Goal: Task Accomplishment & Management: Complete application form

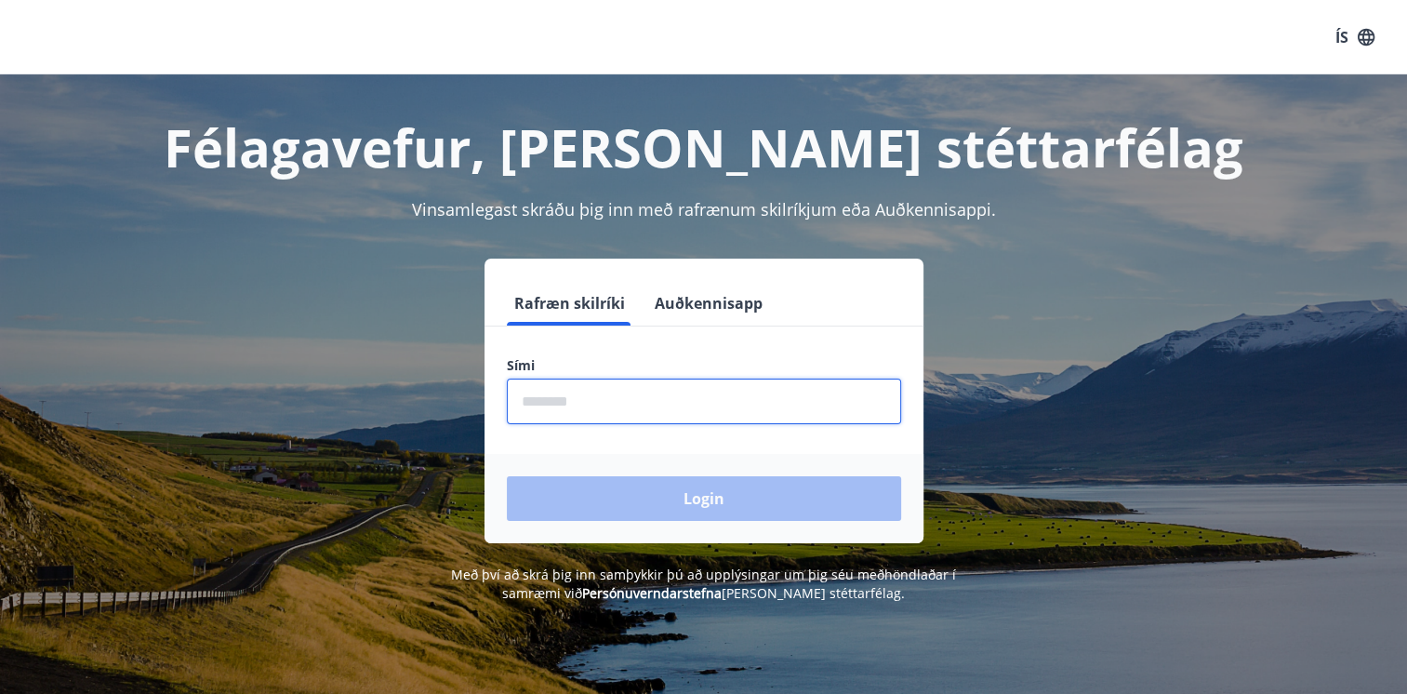
click at [648, 391] on input "phone" at bounding box center [704, 401] width 394 height 46
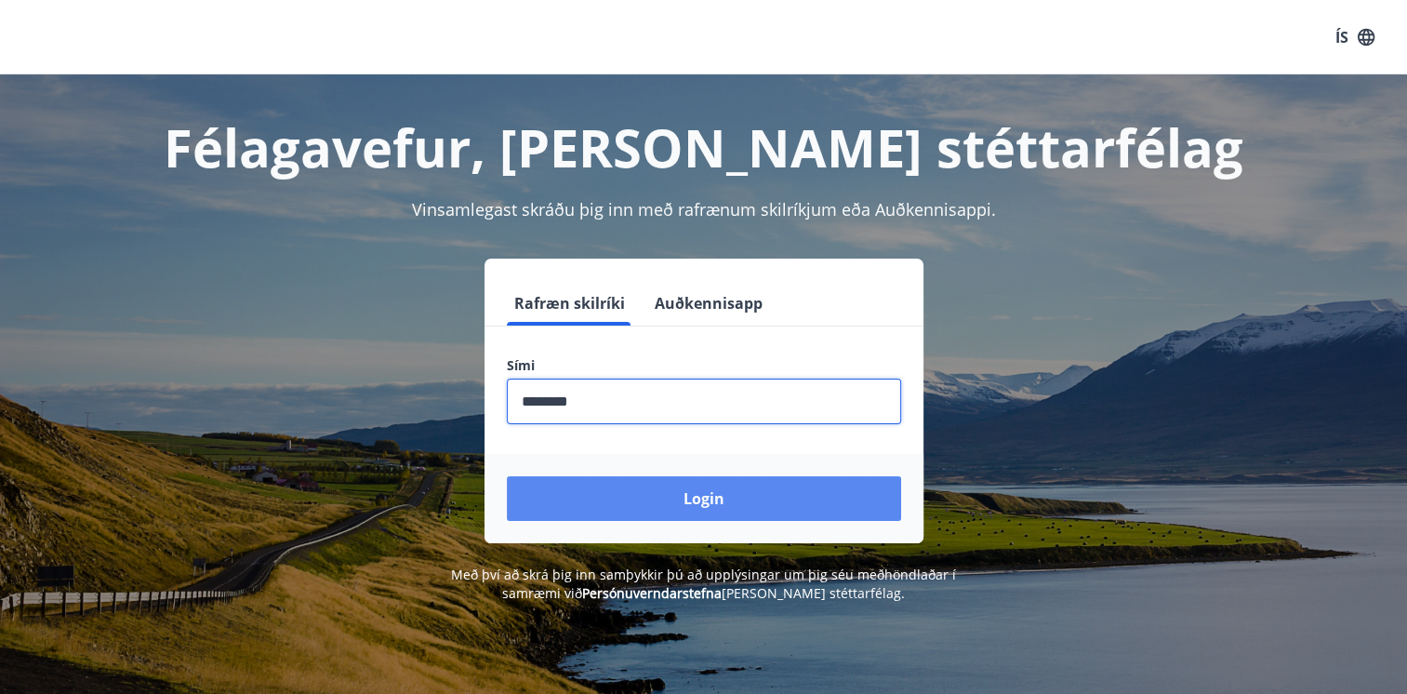
type input "********"
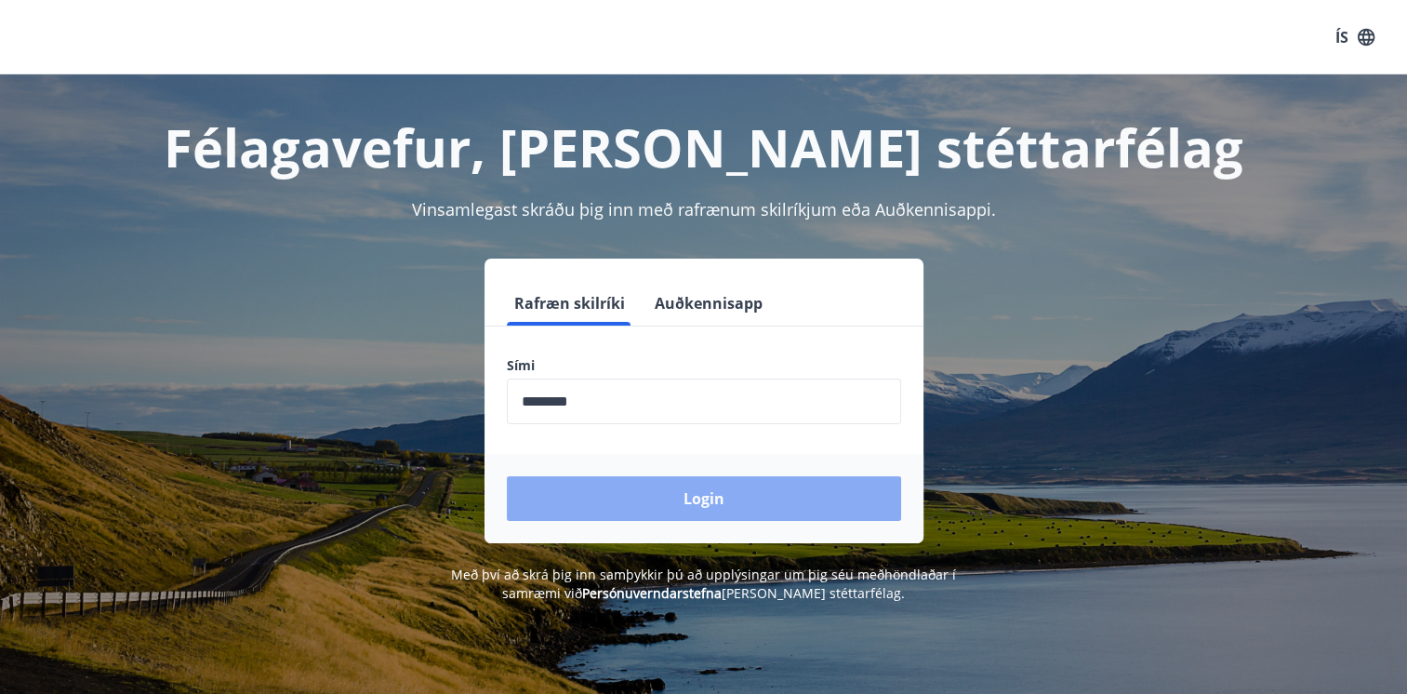
click at [622, 495] on button "Login" at bounding box center [704, 498] width 394 height 45
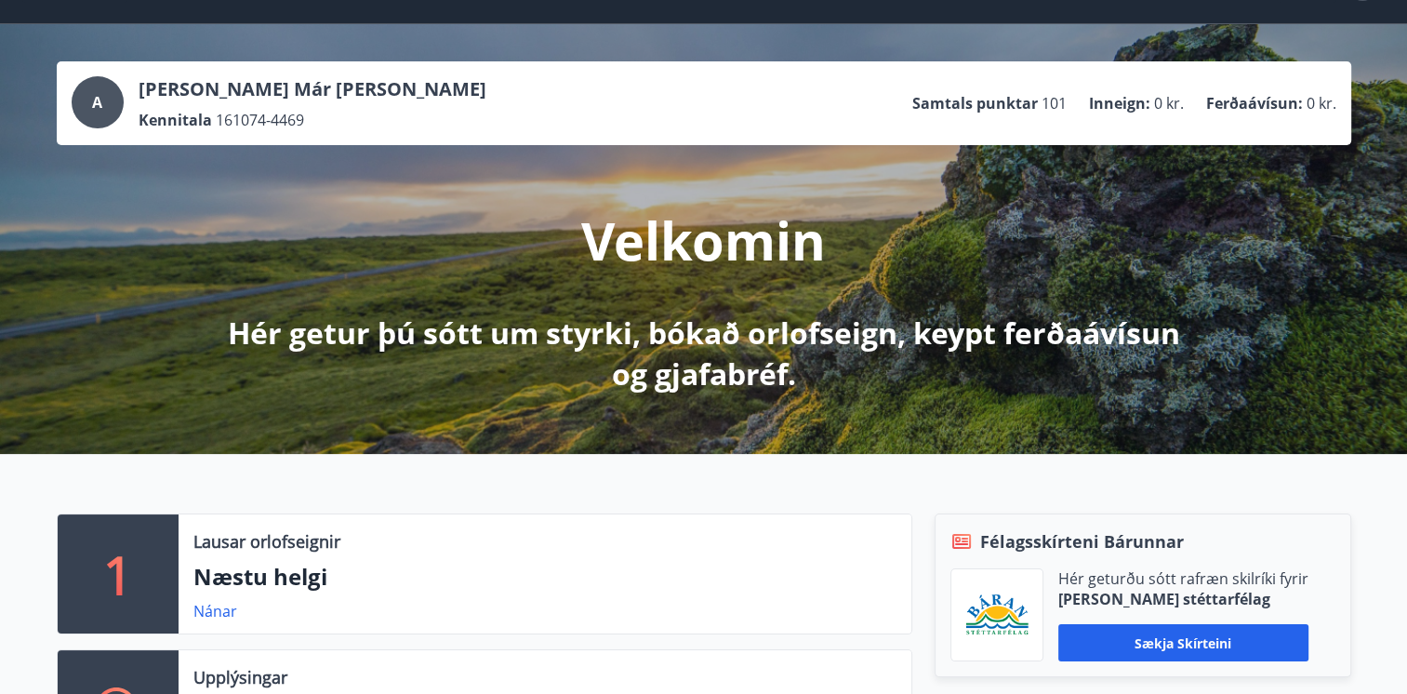
scroll to position [74, 0]
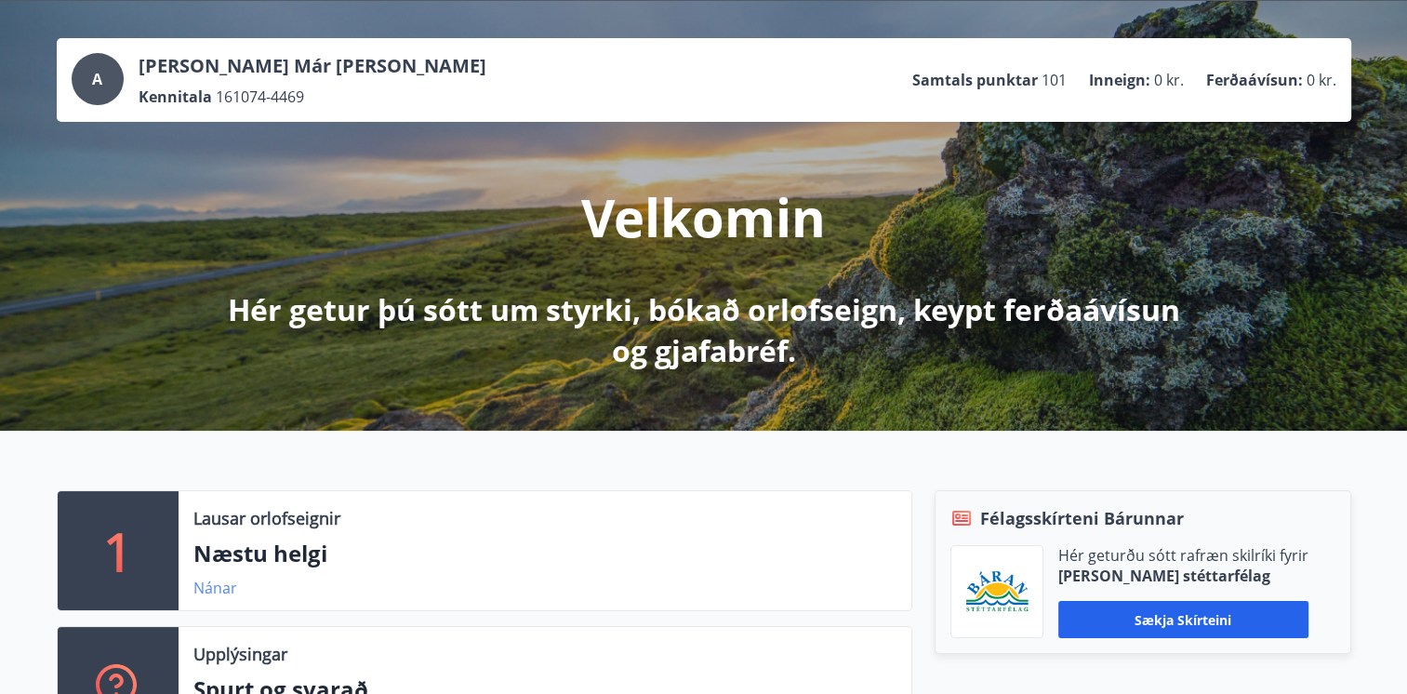
click at [205, 587] on link "Nánar" at bounding box center [215, 587] width 44 height 20
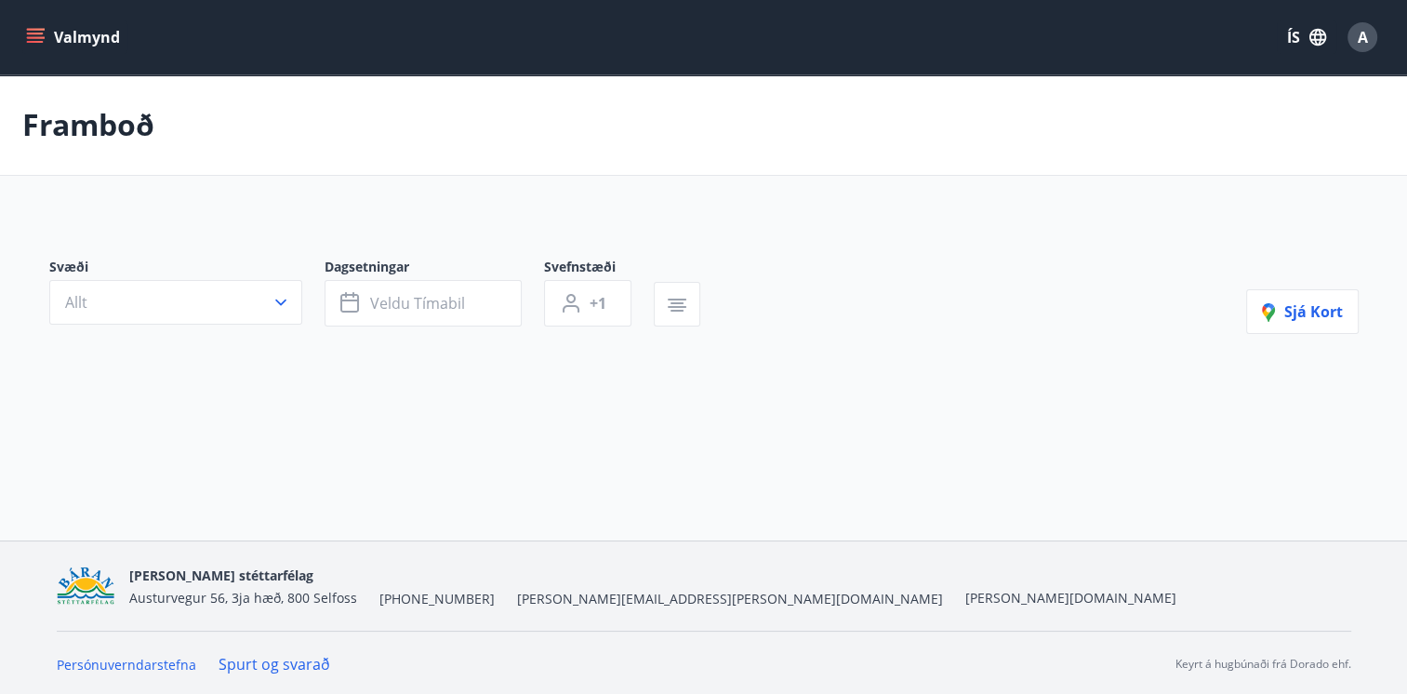
type input "*"
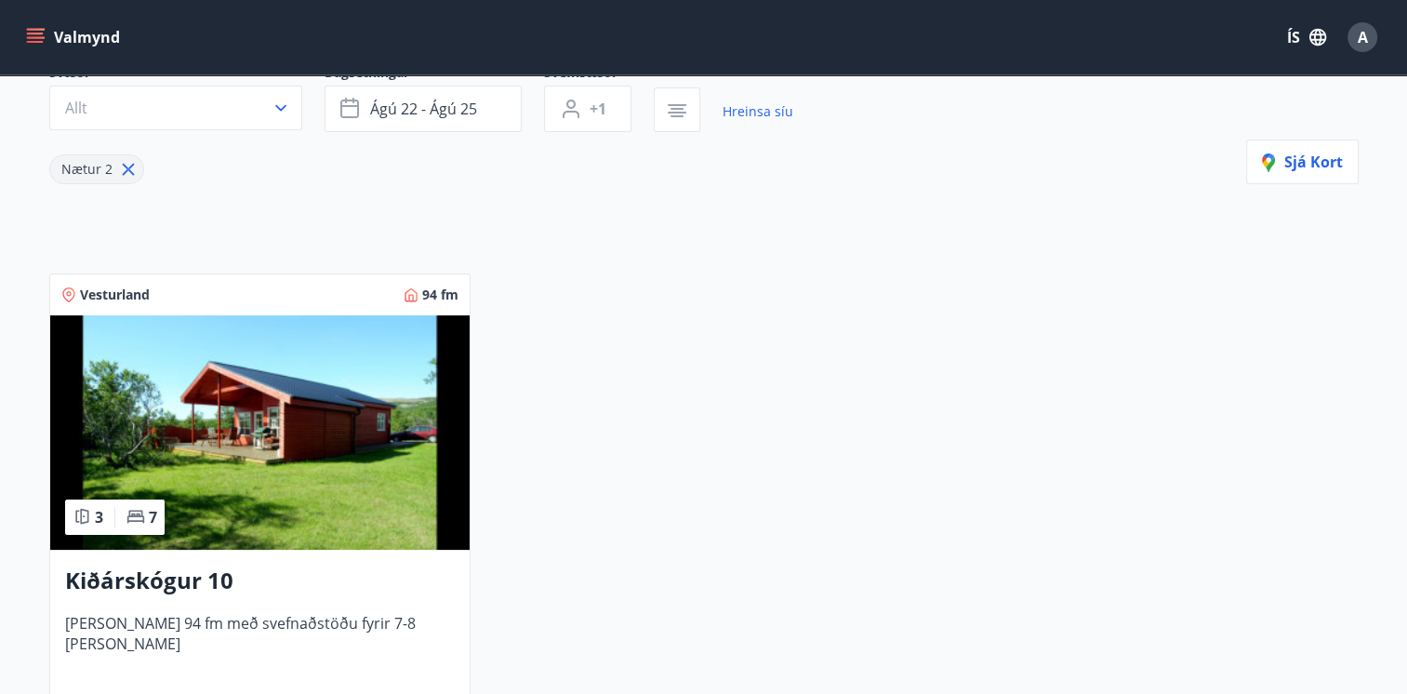
scroll to position [335, 0]
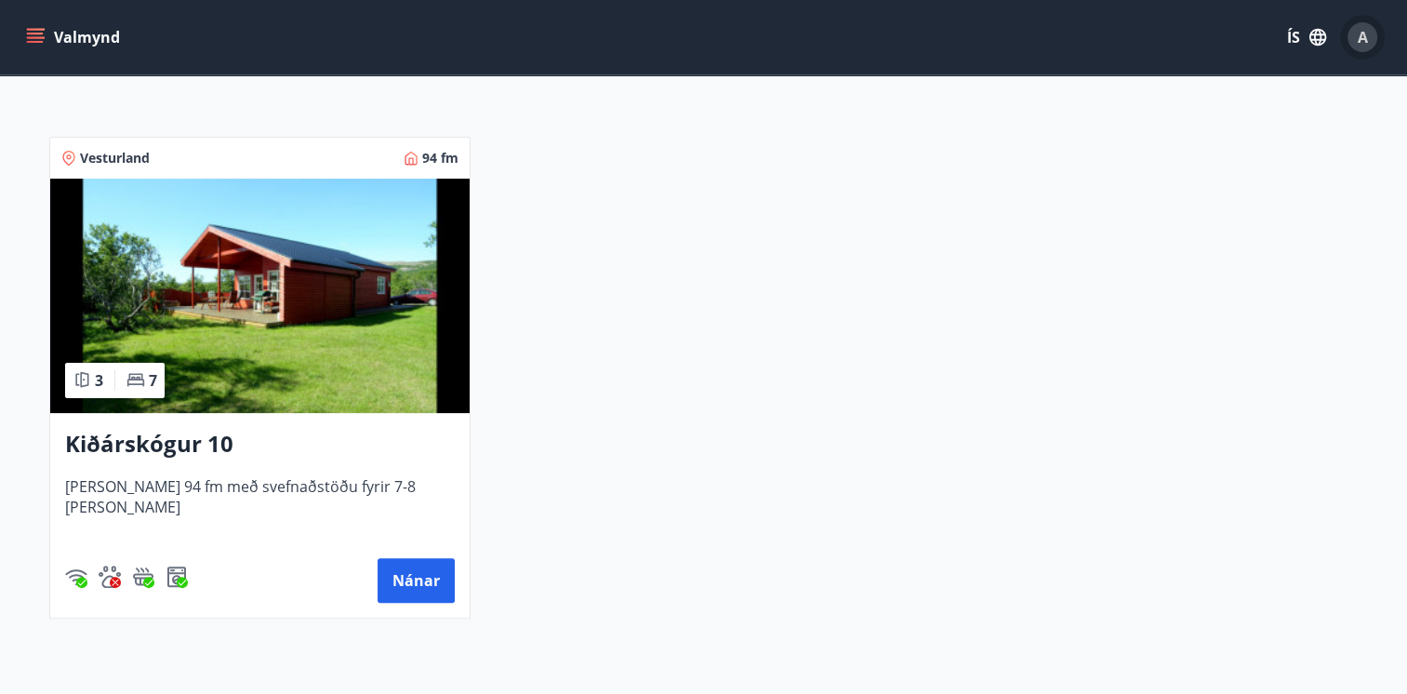
click at [1365, 34] on span "A" at bounding box center [1362, 37] width 10 height 20
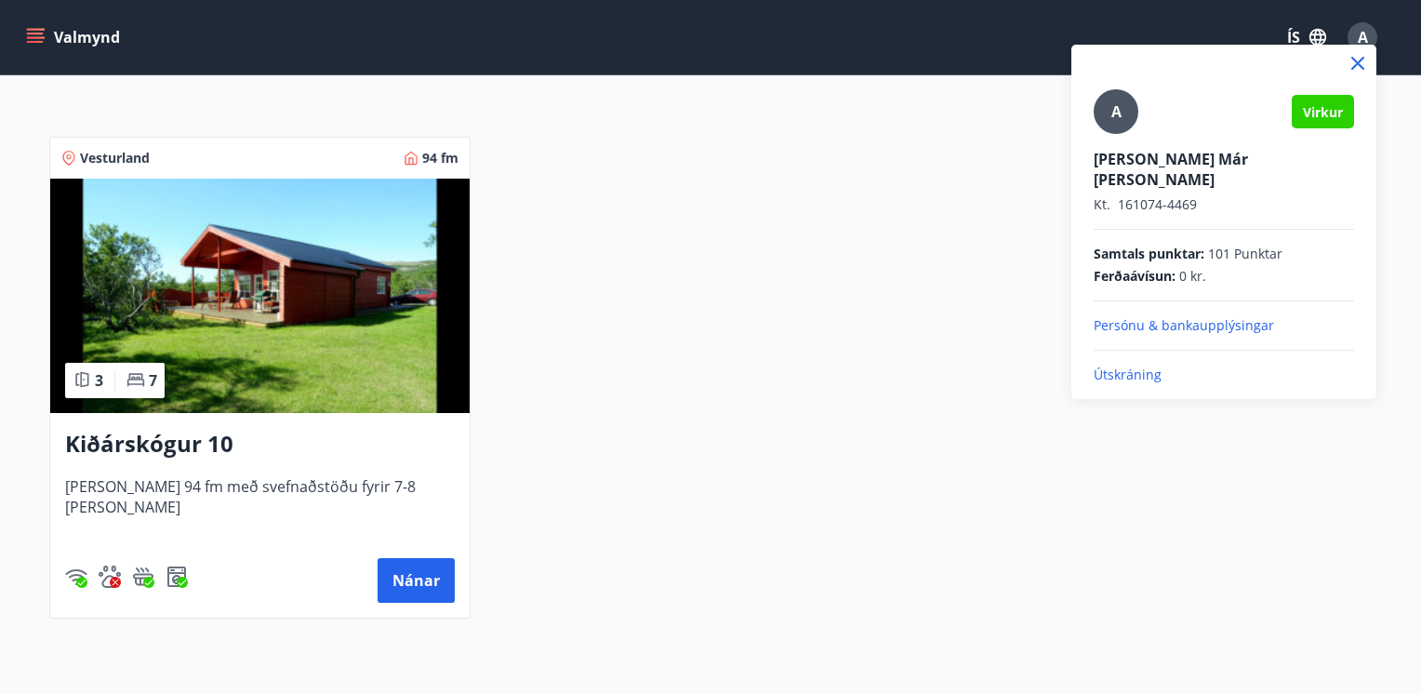
click at [1134, 195] on p "Kt. 161074-4469" at bounding box center [1223, 204] width 260 height 19
click at [867, 377] on div at bounding box center [710, 347] width 1421 height 694
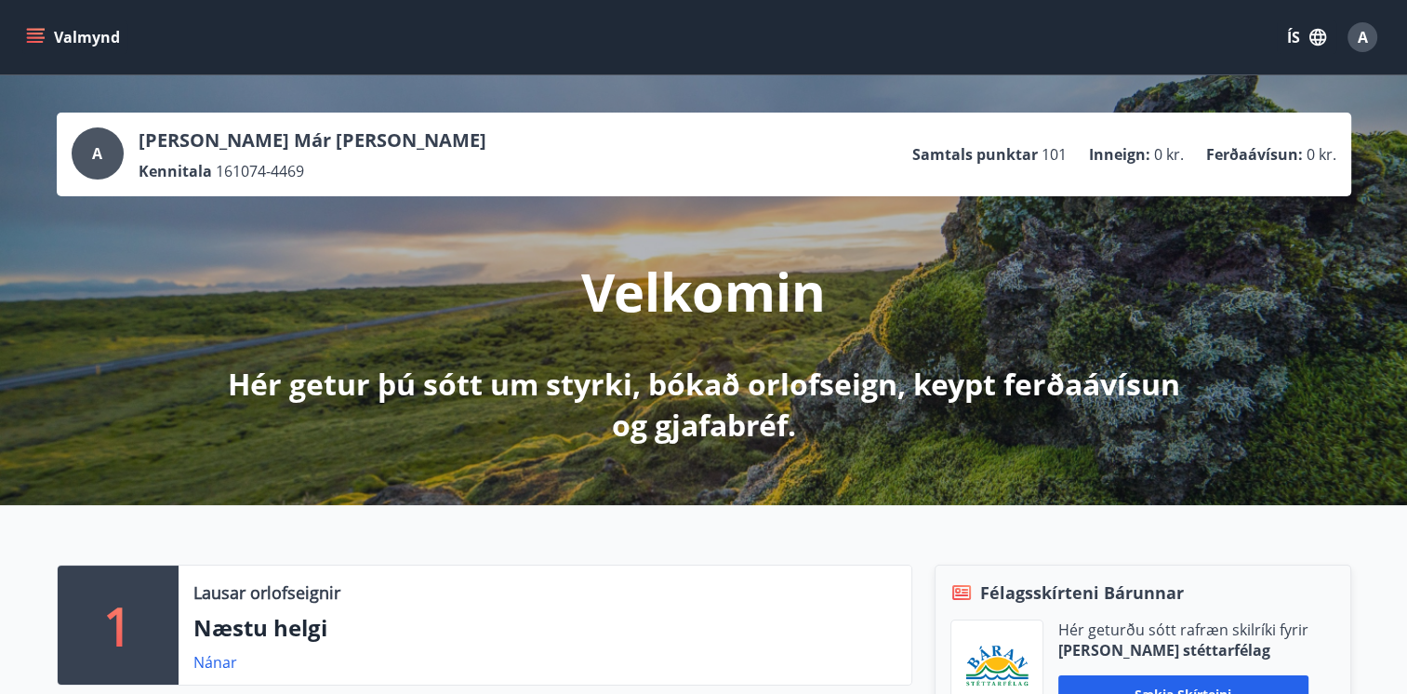
click at [97, 35] on button "Valmynd" at bounding box center [74, 36] width 105 height 33
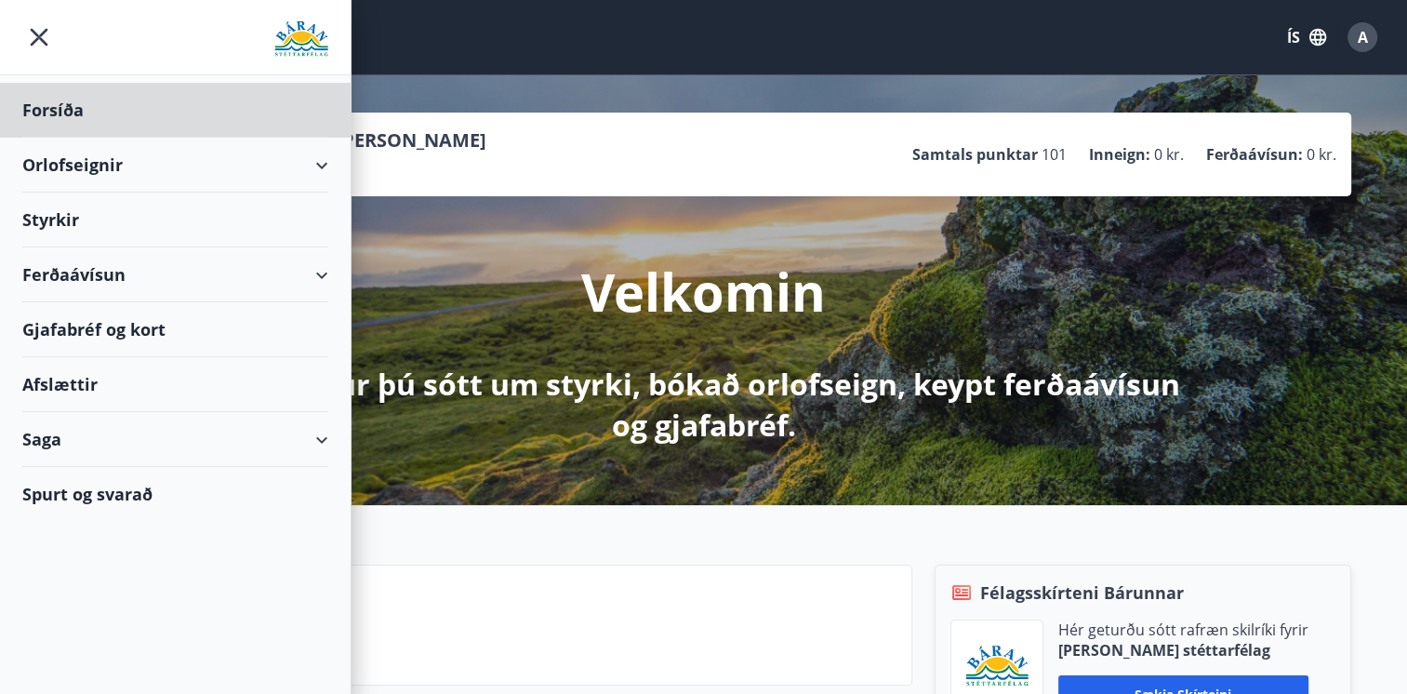
click at [41, 138] on div "Styrkir" at bounding box center [175, 110] width 306 height 55
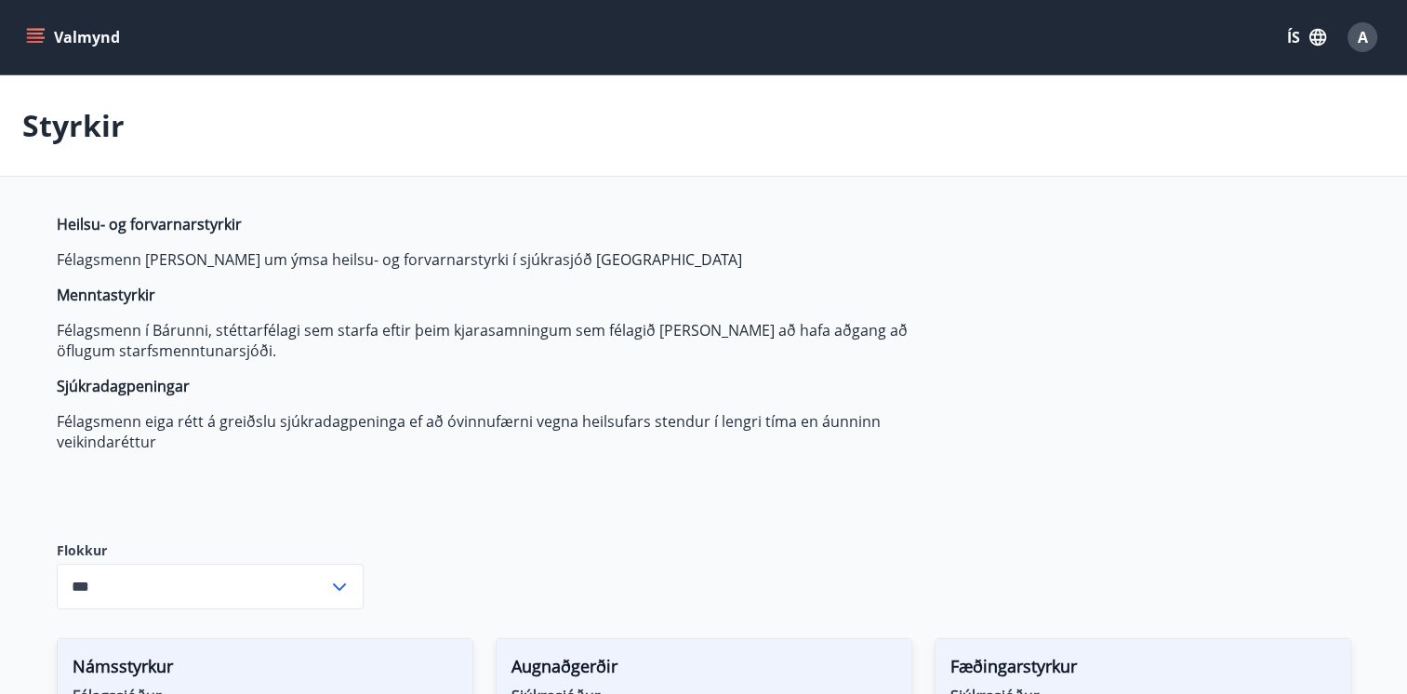
type input "***"
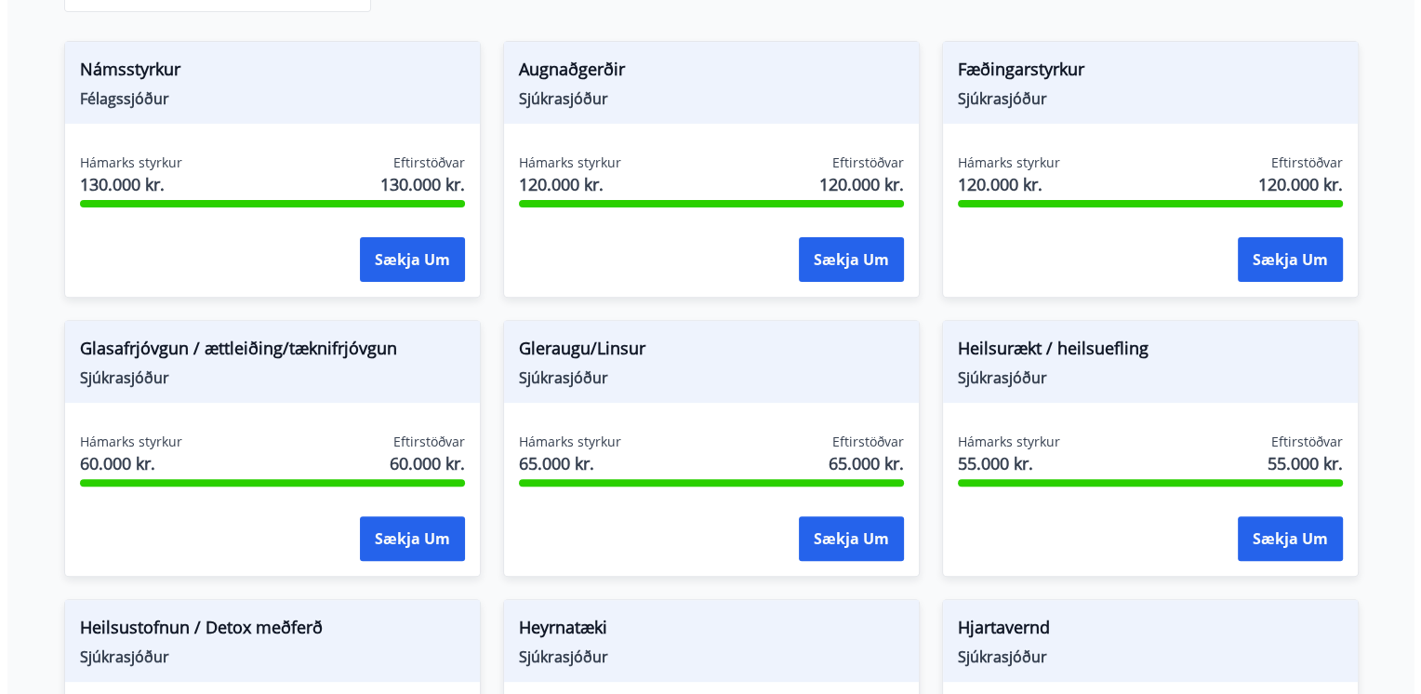
scroll to position [595, 0]
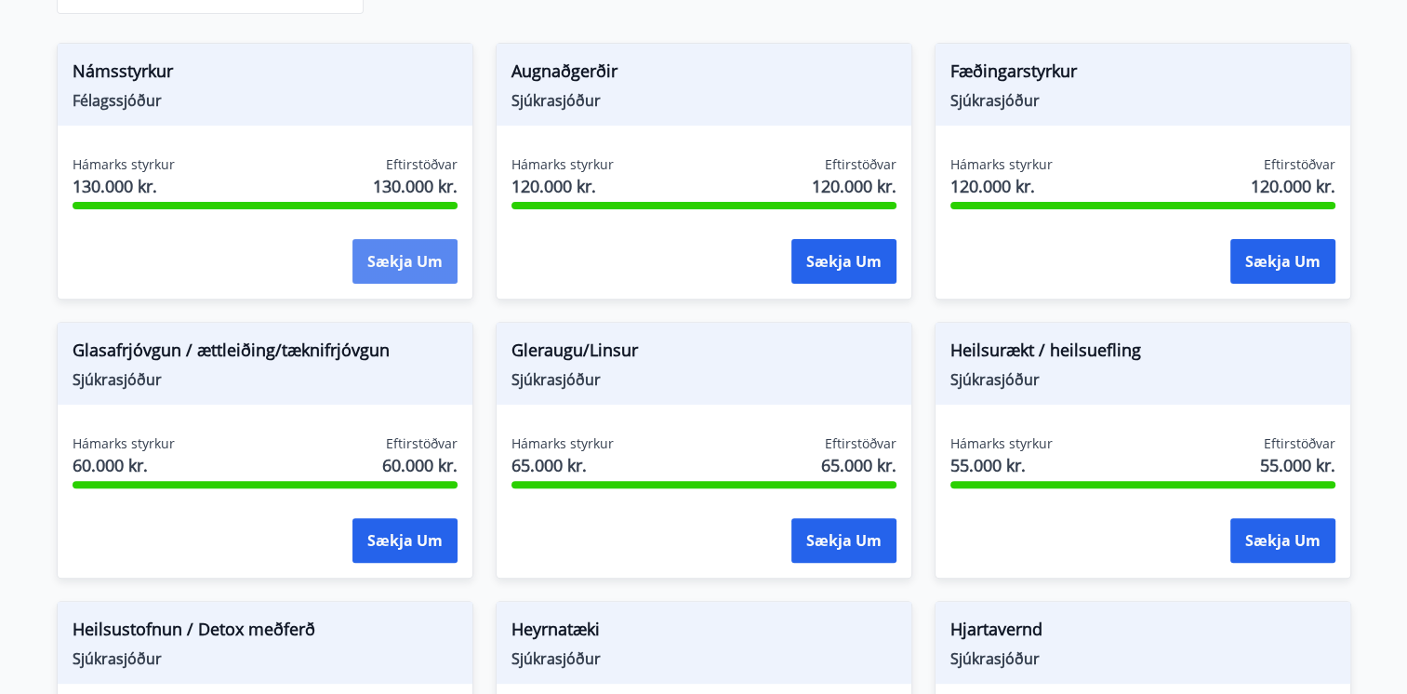
click at [398, 259] on button "Sækja um" at bounding box center [404, 261] width 105 height 45
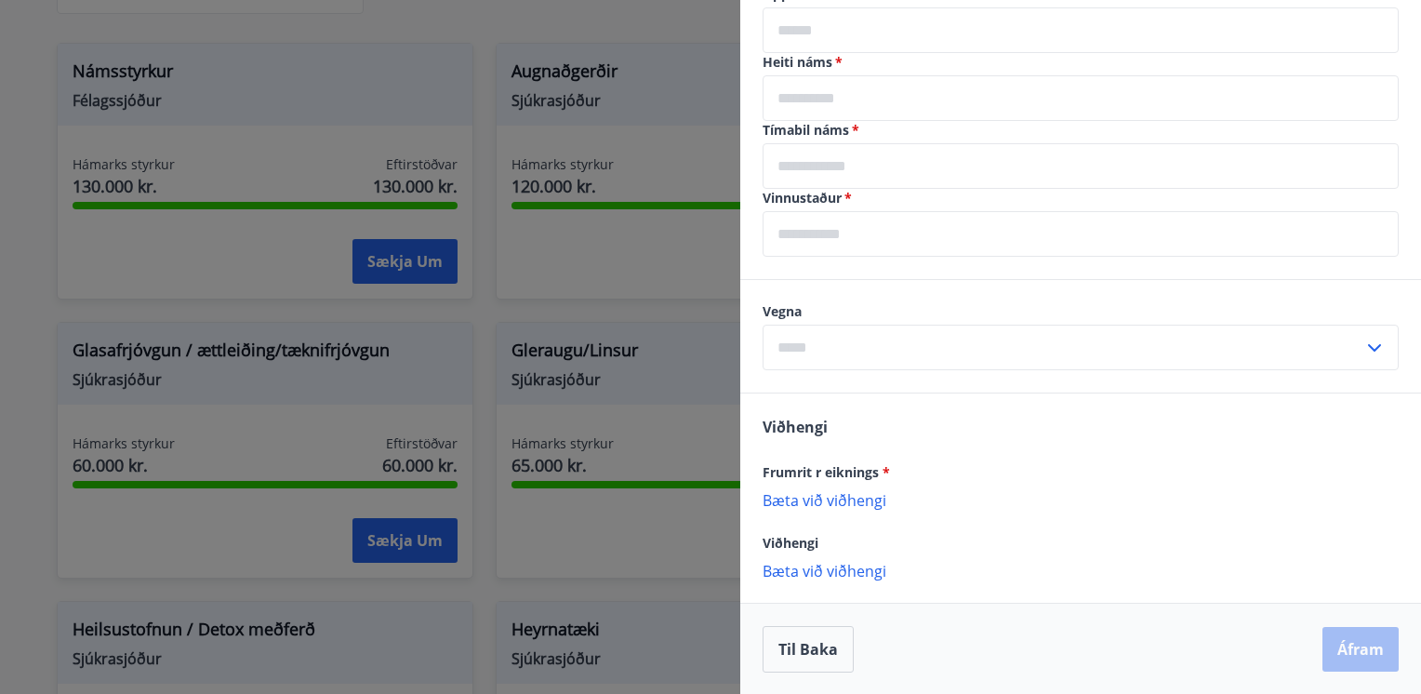
scroll to position [32, 0]
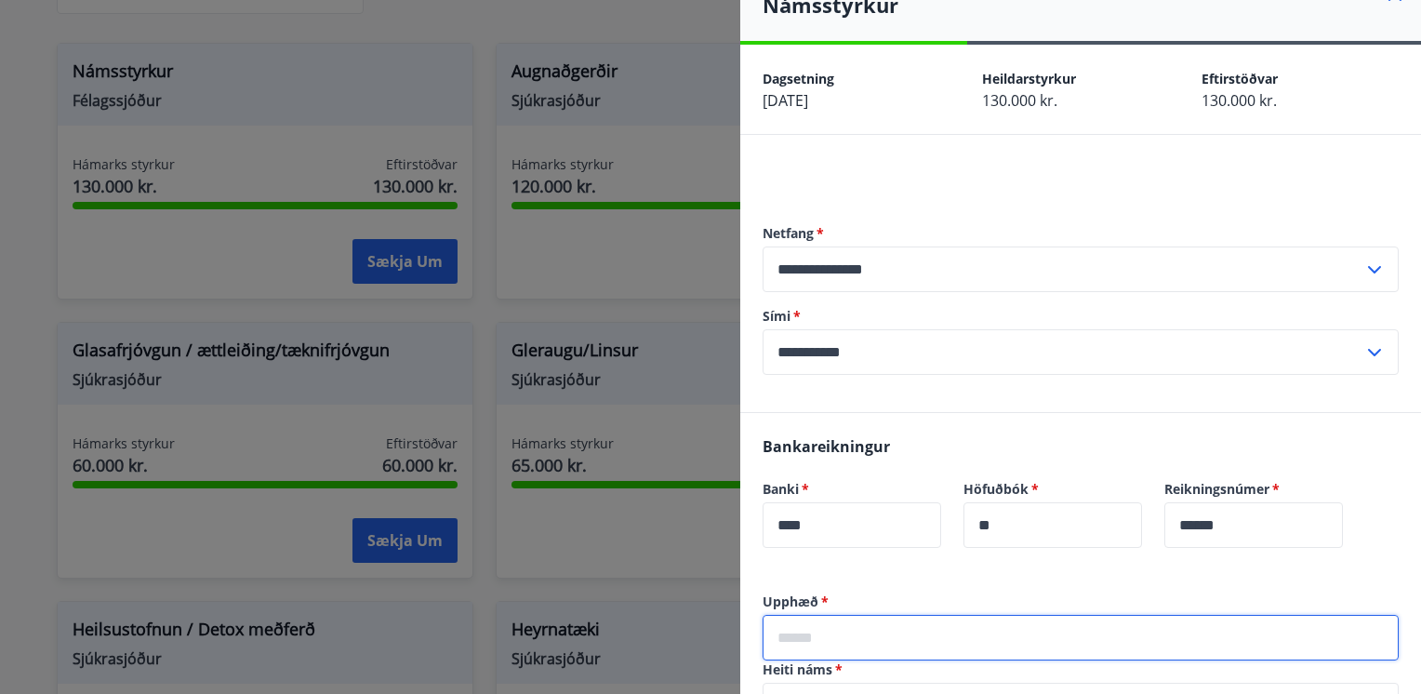
click at [1067, 630] on input "text" at bounding box center [1080, 638] width 636 height 46
type input "*****"
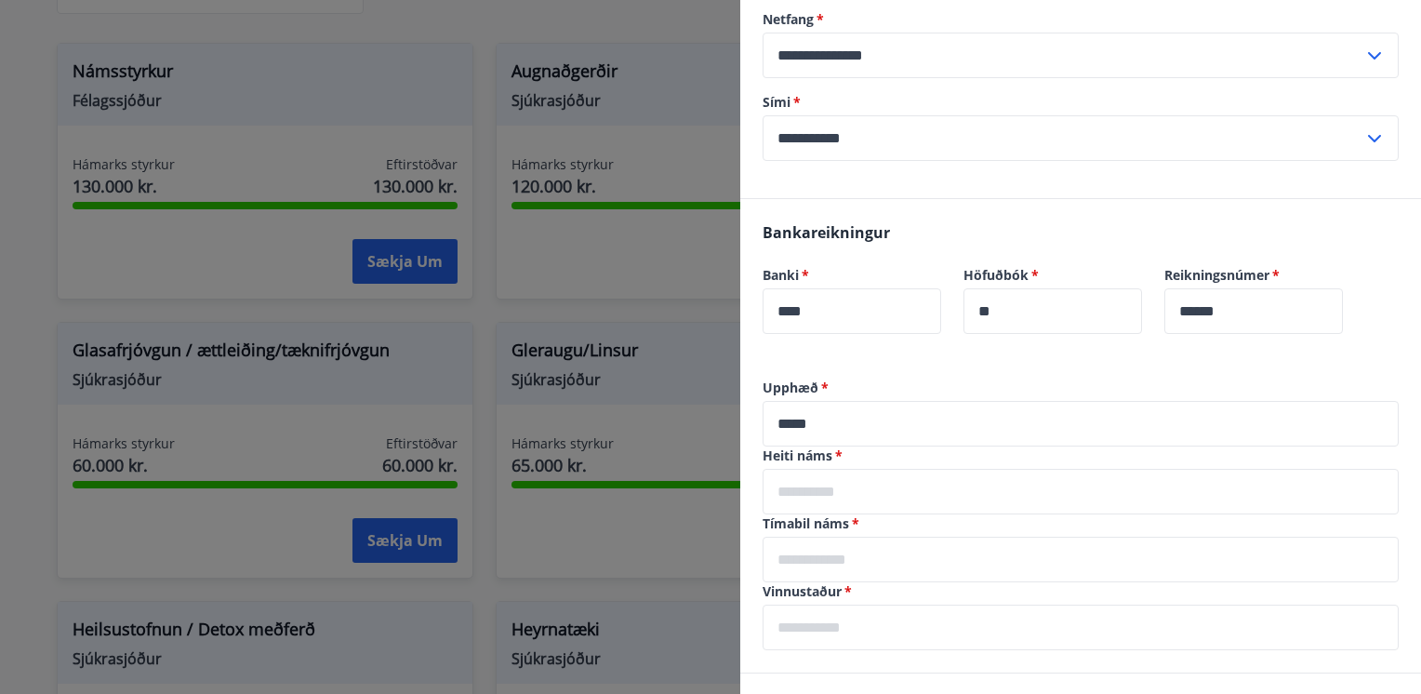
scroll to position [268, 0]
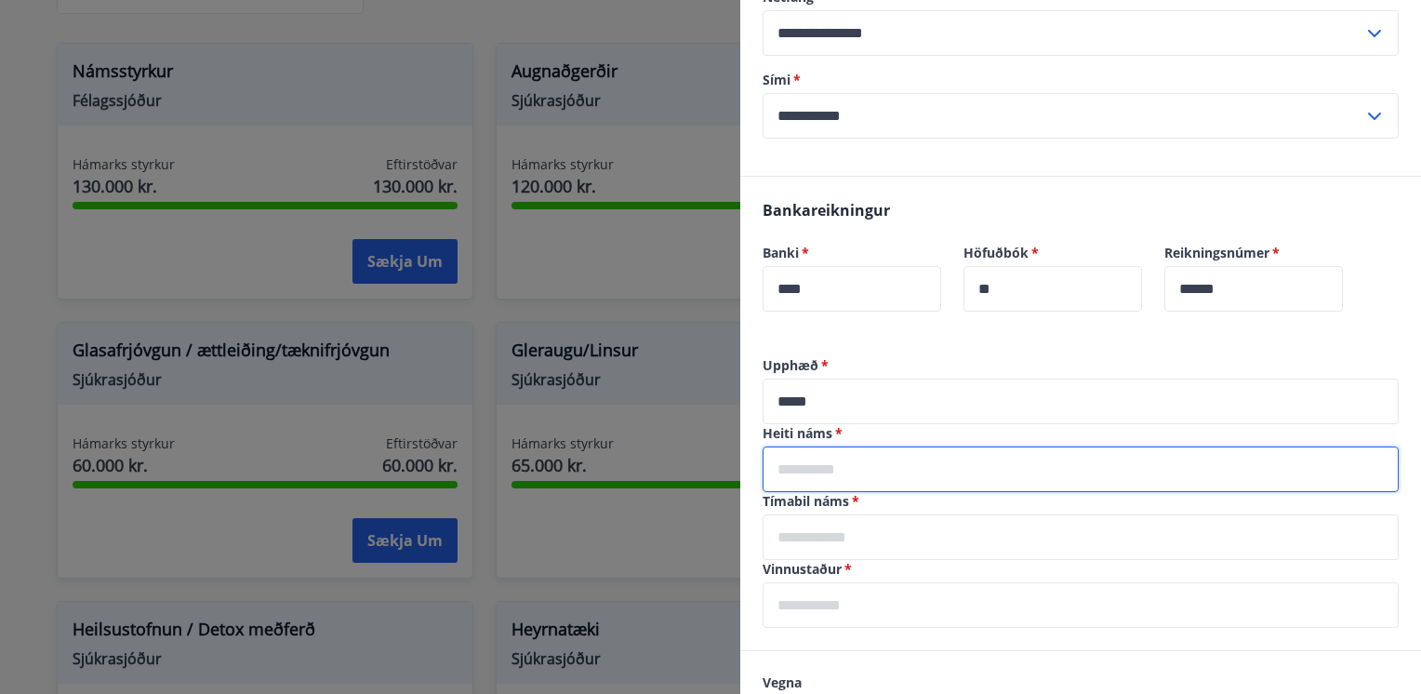
click at [1004, 464] on input "text" at bounding box center [1080, 469] width 636 height 46
type input "*"
type input "**********"
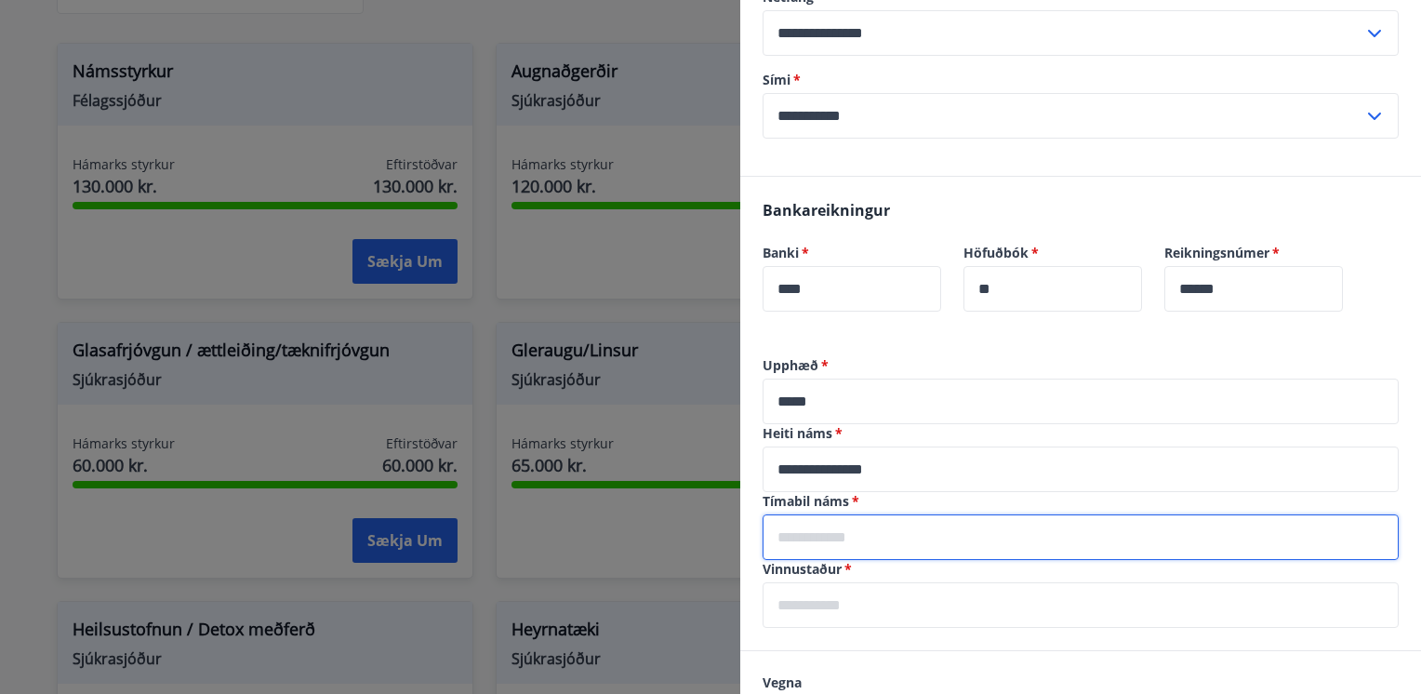
click at [945, 541] on input "text" at bounding box center [1080, 537] width 636 height 46
type input "*********"
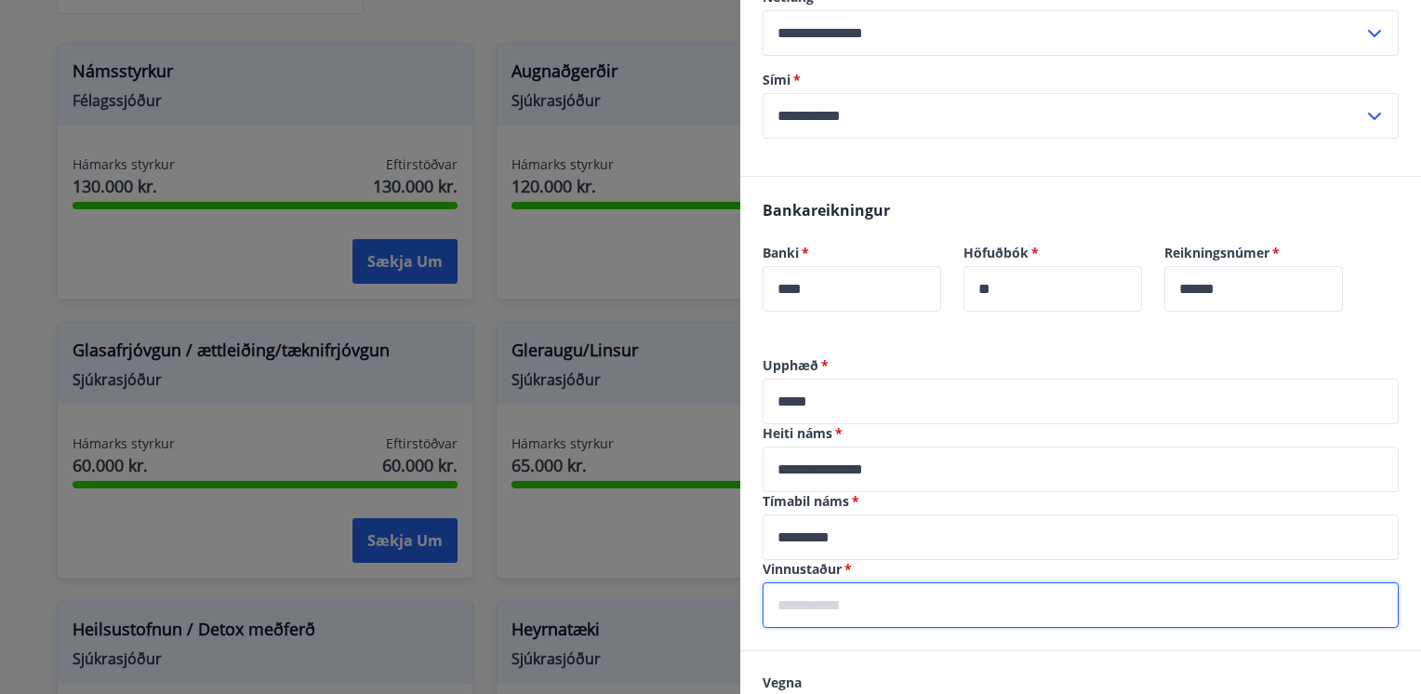
click at [848, 608] on input "text" at bounding box center [1080, 605] width 636 height 46
type input "**"
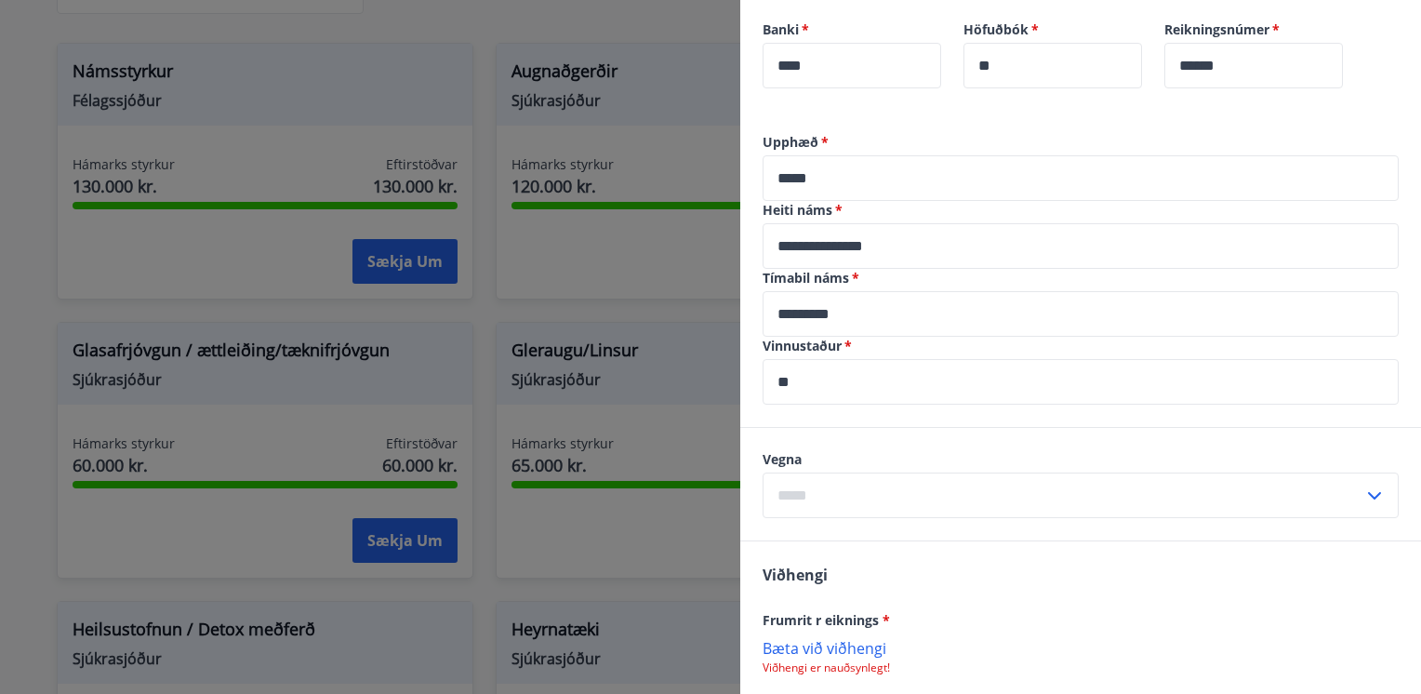
scroll to position [565, 0]
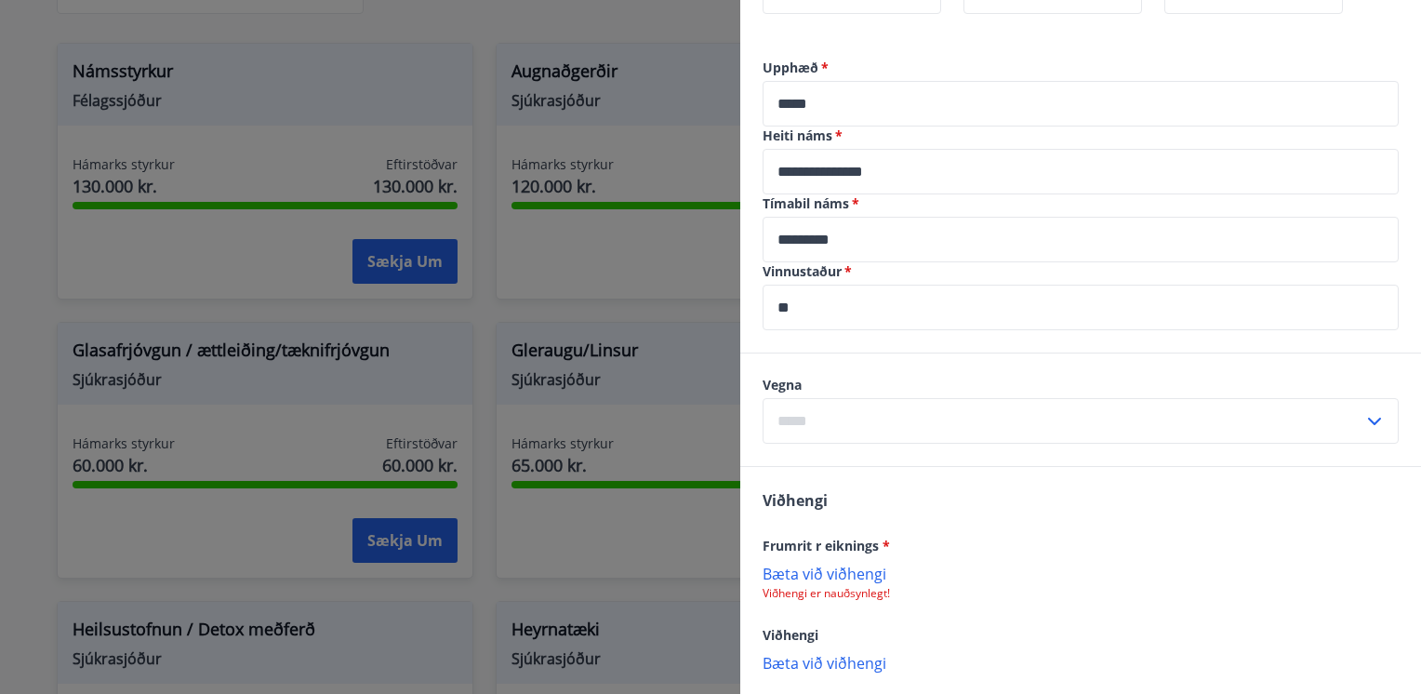
click at [1363, 422] on icon at bounding box center [1374, 421] width 22 height 22
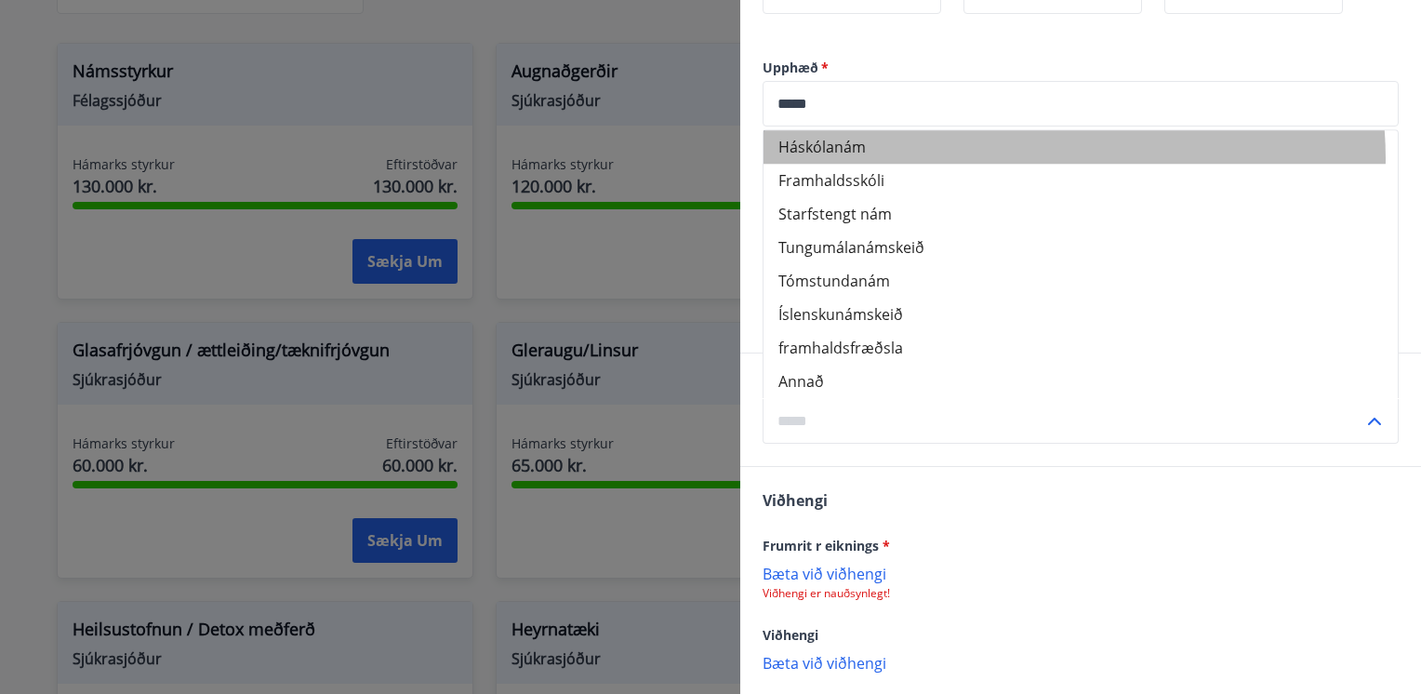
click at [1023, 158] on li "Háskólanám" at bounding box center [1080, 146] width 634 height 33
type input "**********"
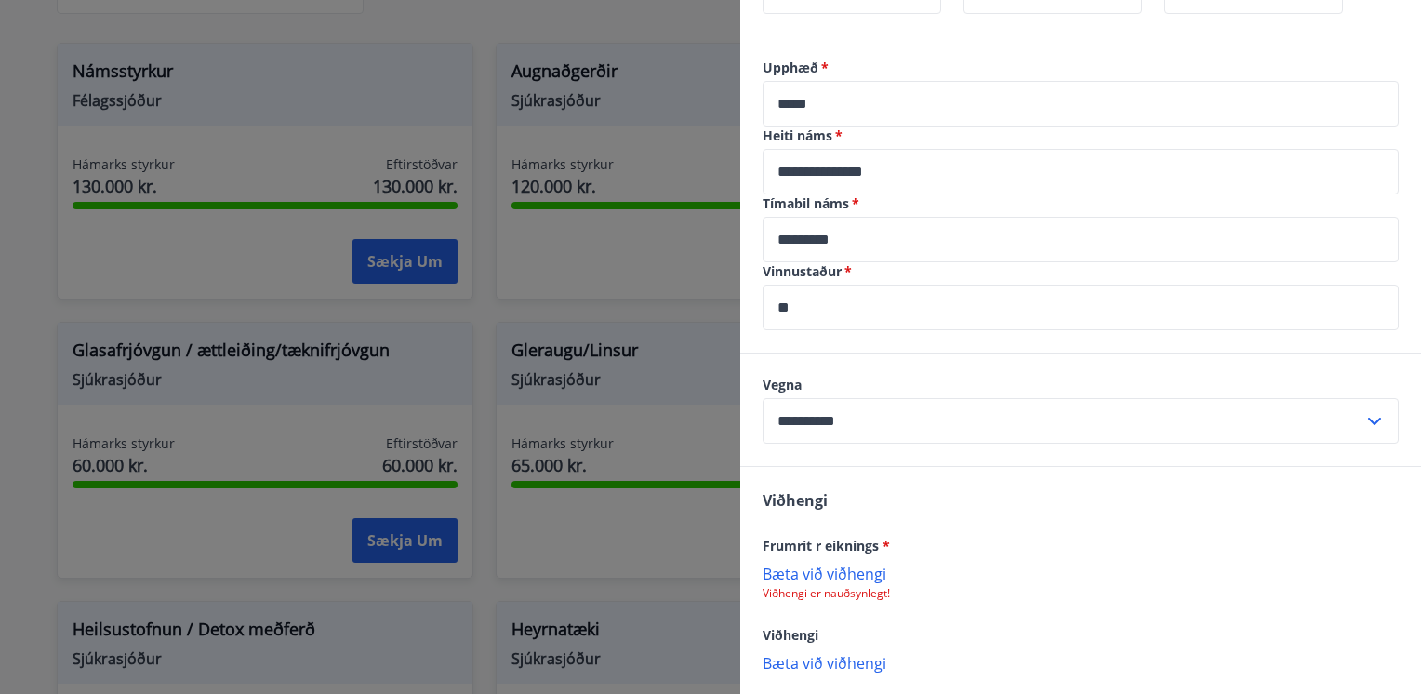
click at [859, 578] on p "Bæta við viðhengi" at bounding box center [1080, 572] width 636 height 19
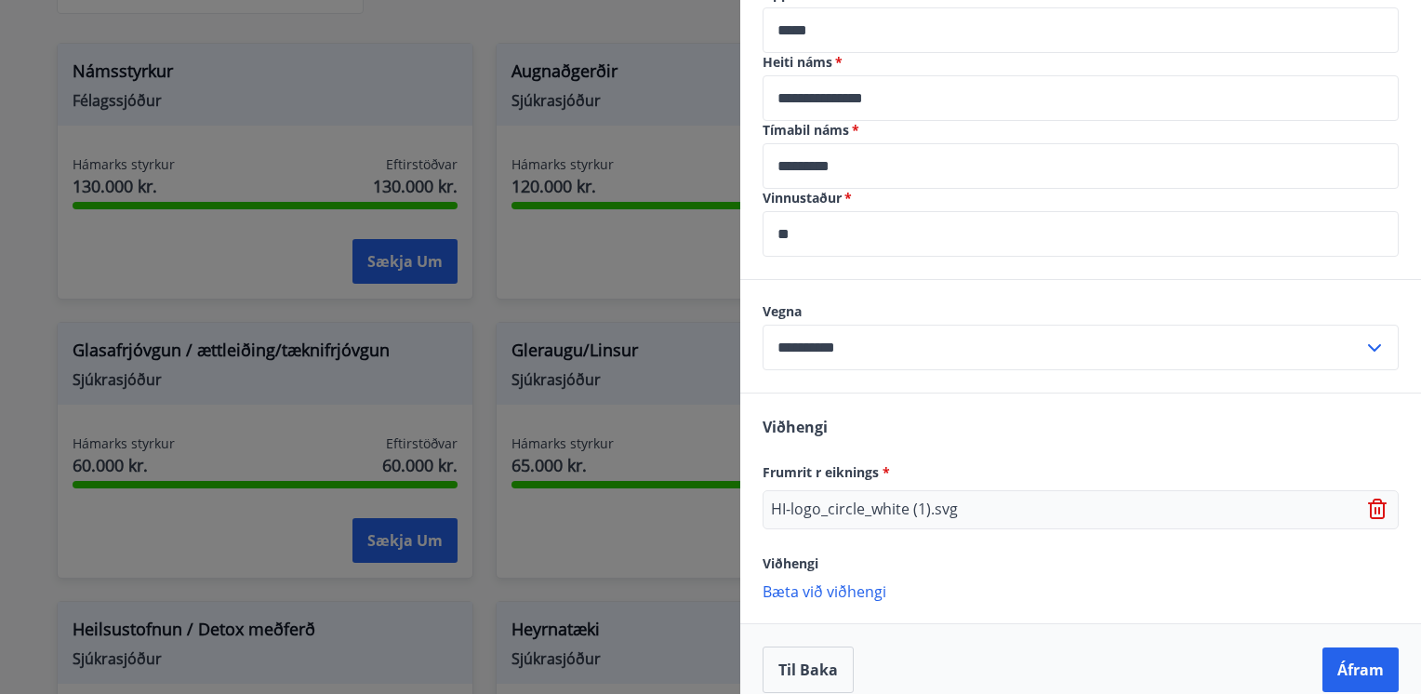
scroll to position [658, 0]
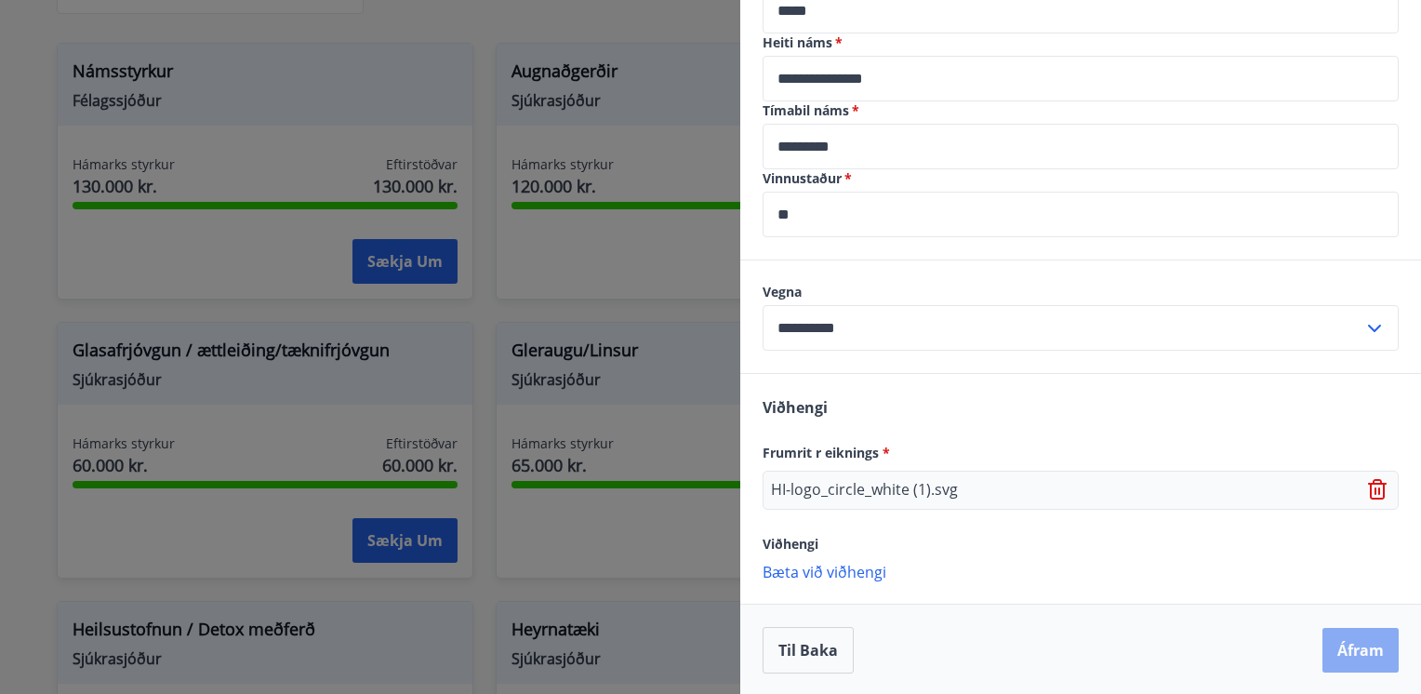
click at [1355, 643] on button "Áfram" at bounding box center [1360, 650] width 76 height 45
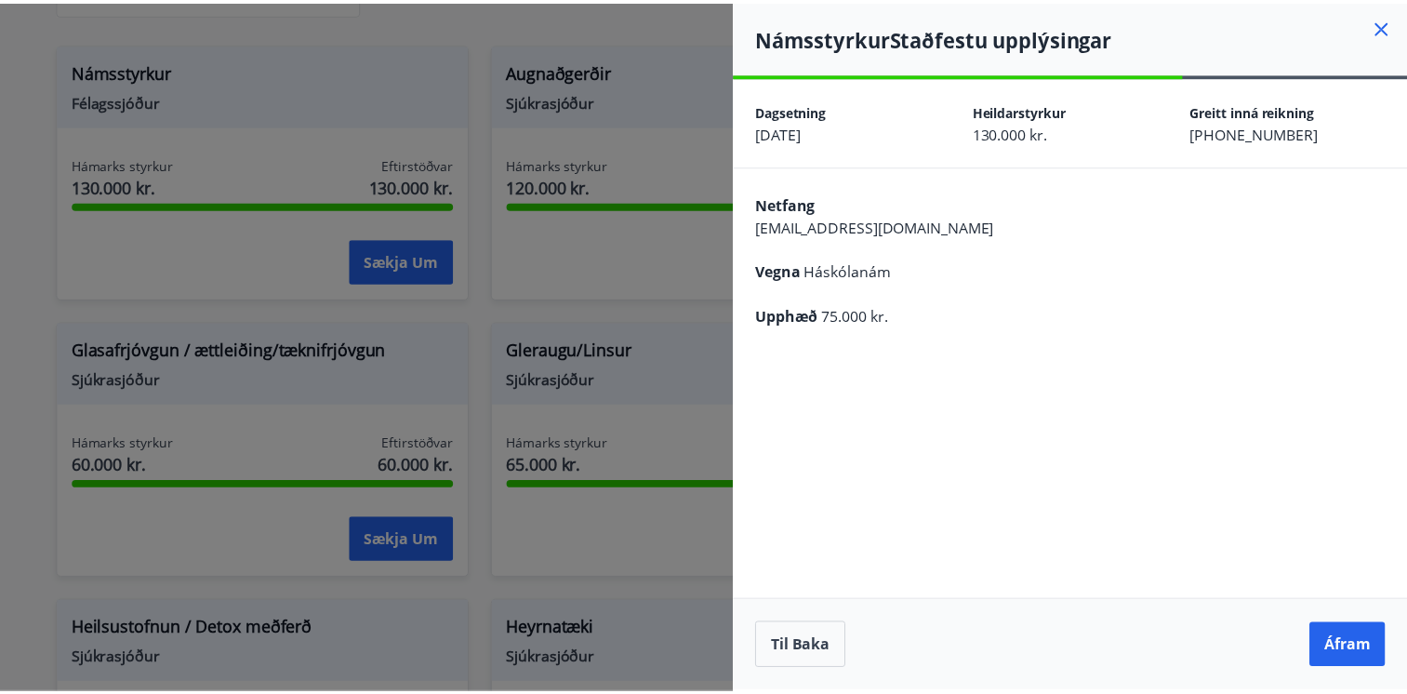
scroll to position [0, 0]
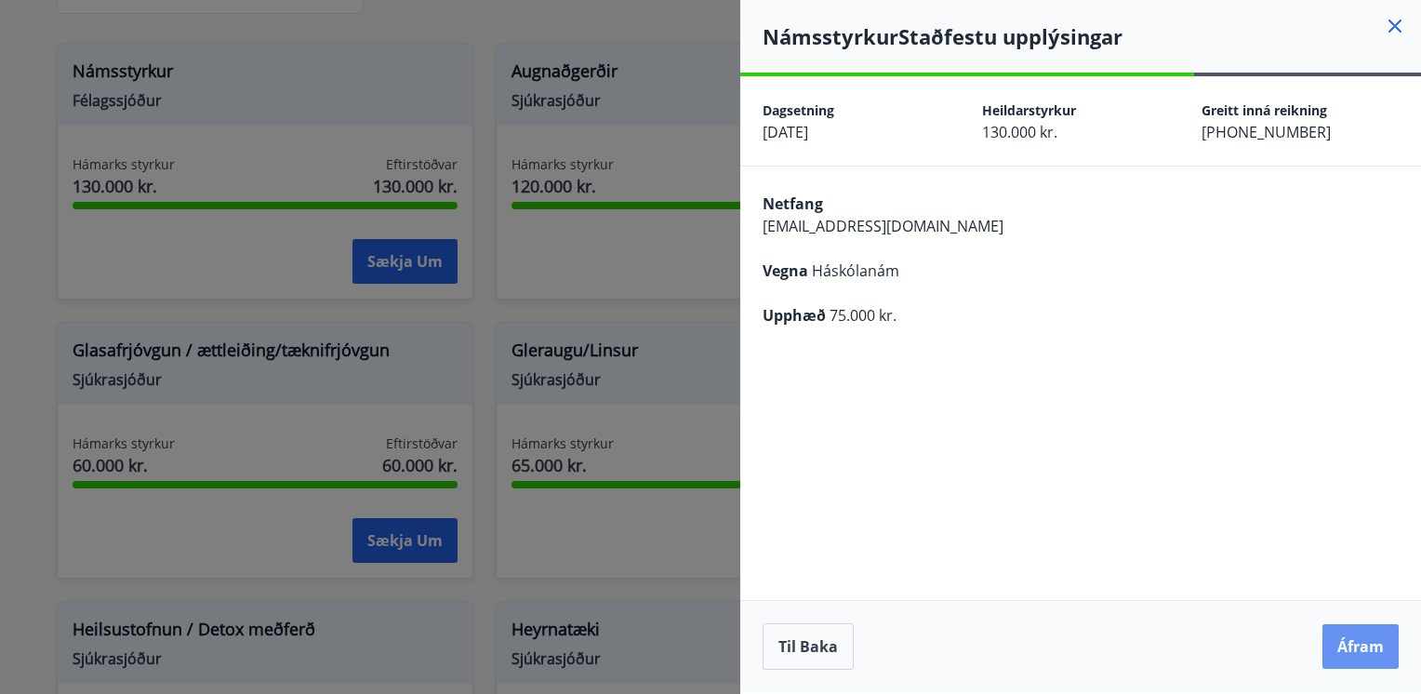
click at [1355, 643] on button "Áfram" at bounding box center [1360, 646] width 76 height 45
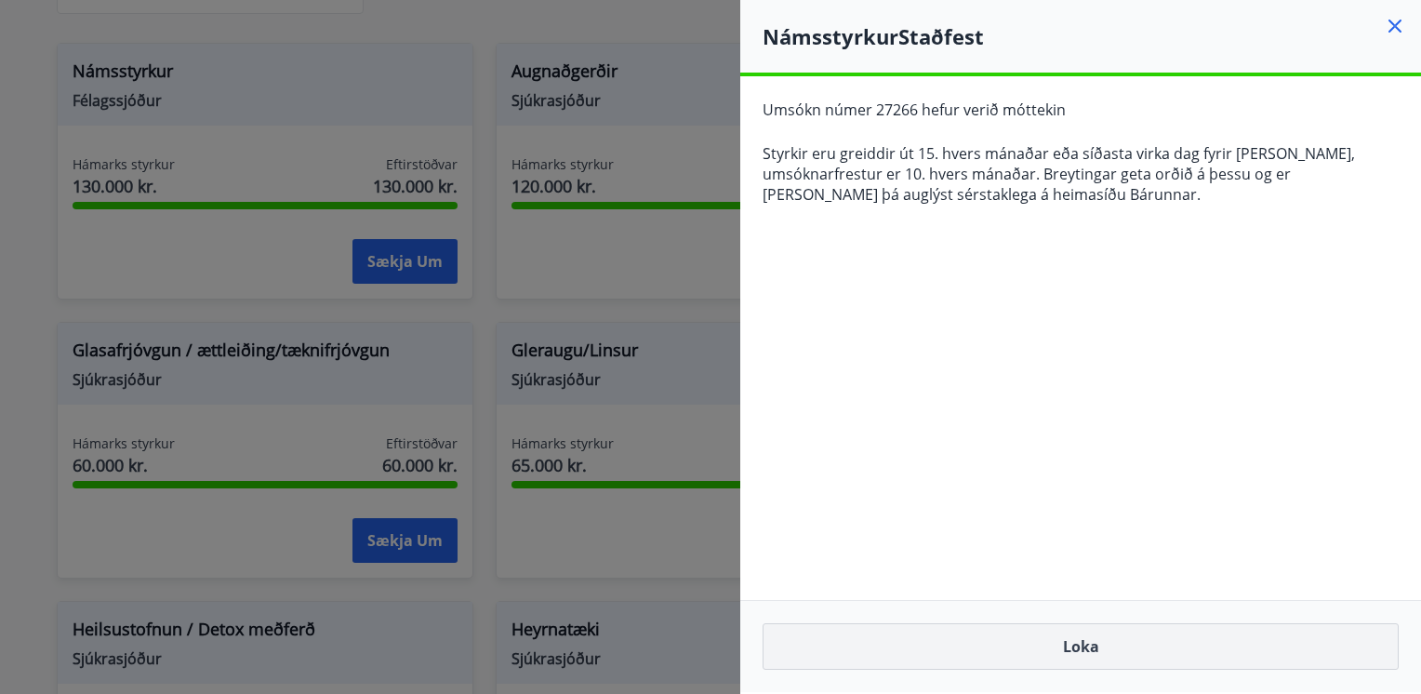
click at [1268, 641] on button "Loka" at bounding box center [1080, 646] width 636 height 46
